Goal: Navigation & Orientation: Find specific page/section

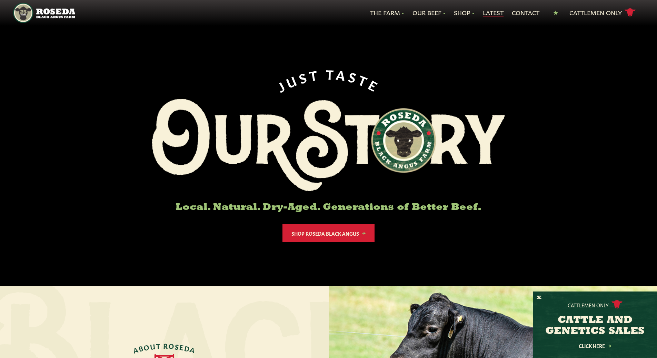
click at [492, 13] on link "Latest" at bounding box center [493, 12] width 21 height 9
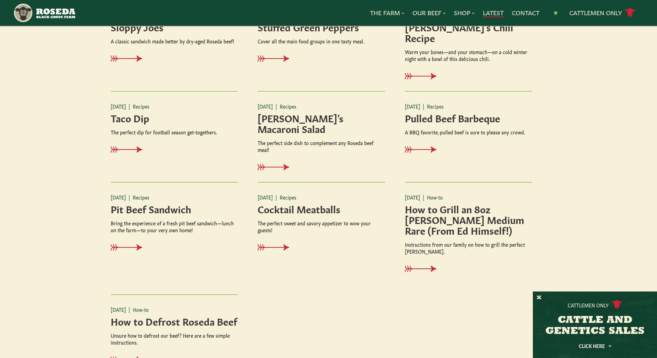
scroll to position [759, 0]
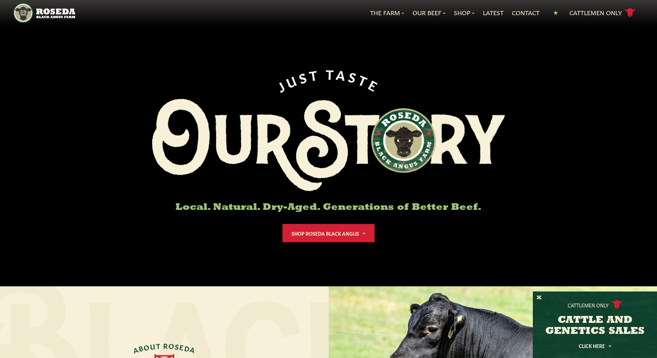
click at [41, 12] on img "Main Navigation" at bounding box center [44, 13] width 62 height 20
click at [539, 296] on button "X" at bounding box center [539, 298] width 5 height 7
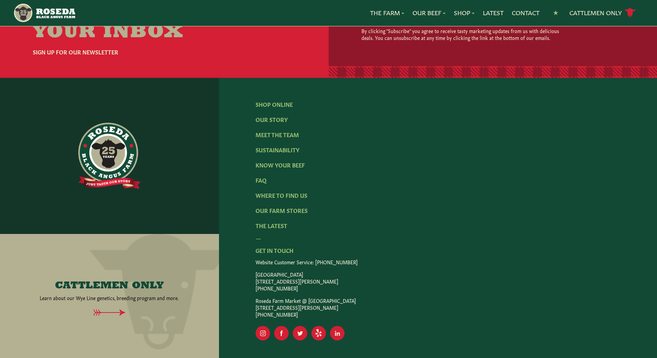
scroll to position [1088, 0]
